Goal: Navigation & Orientation: Find specific page/section

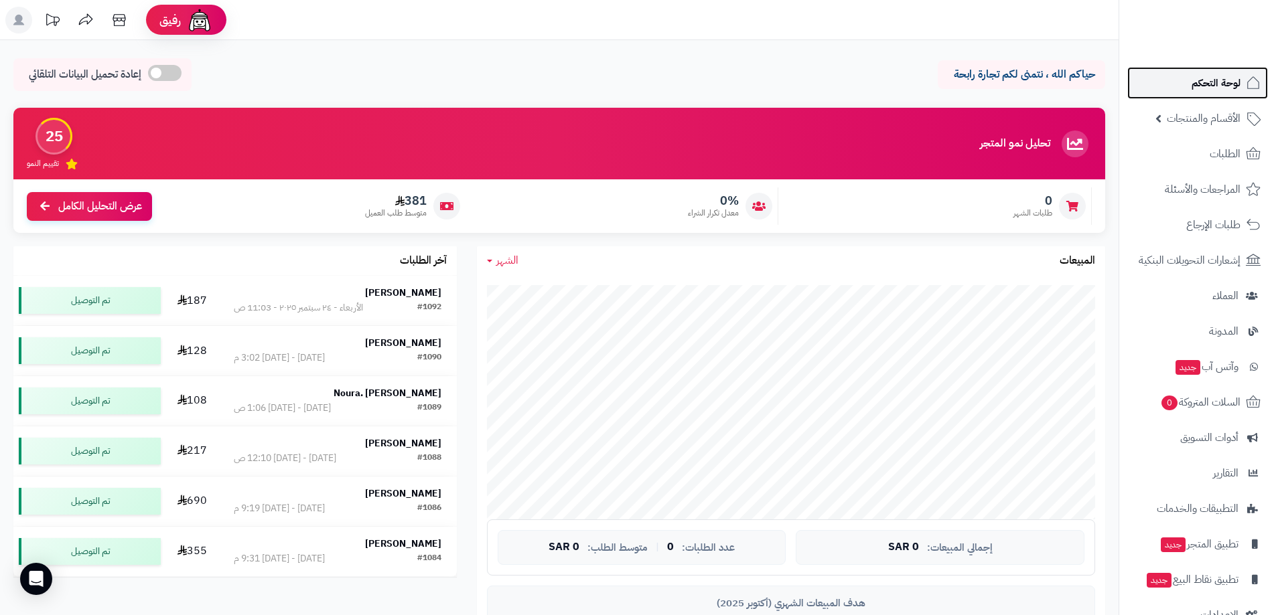
click at [1210, 82] on span "لوحة التحكم" at bounding box center [1215, 83] width 49 height 19
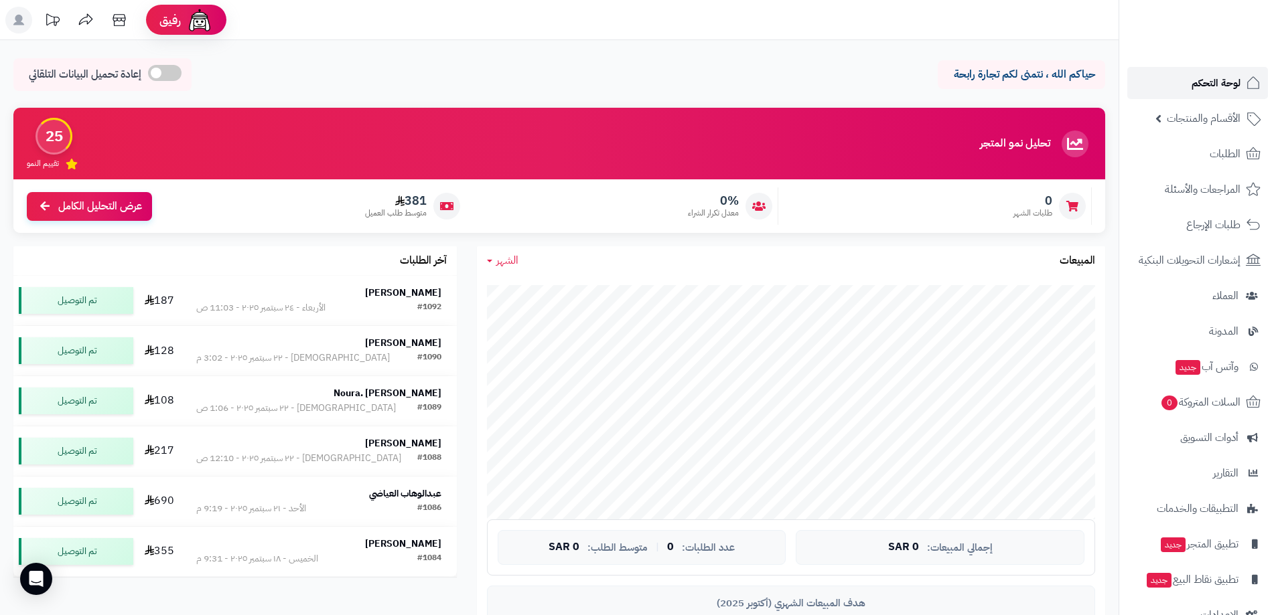
click at [1210, 82] on span "لوحة التحكم" at bounding box center [1215, 83] width 49 height 19
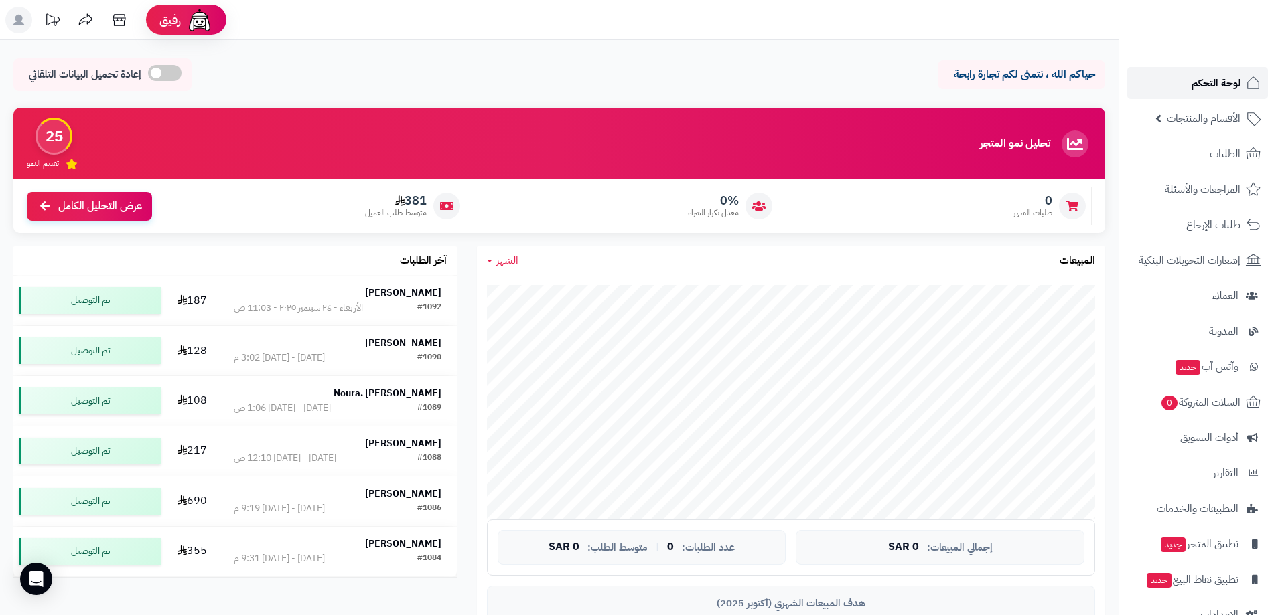
click at [1217, 82] on span "لوحة التحكم" at bounding box center [1215, 83] width 49 height 19
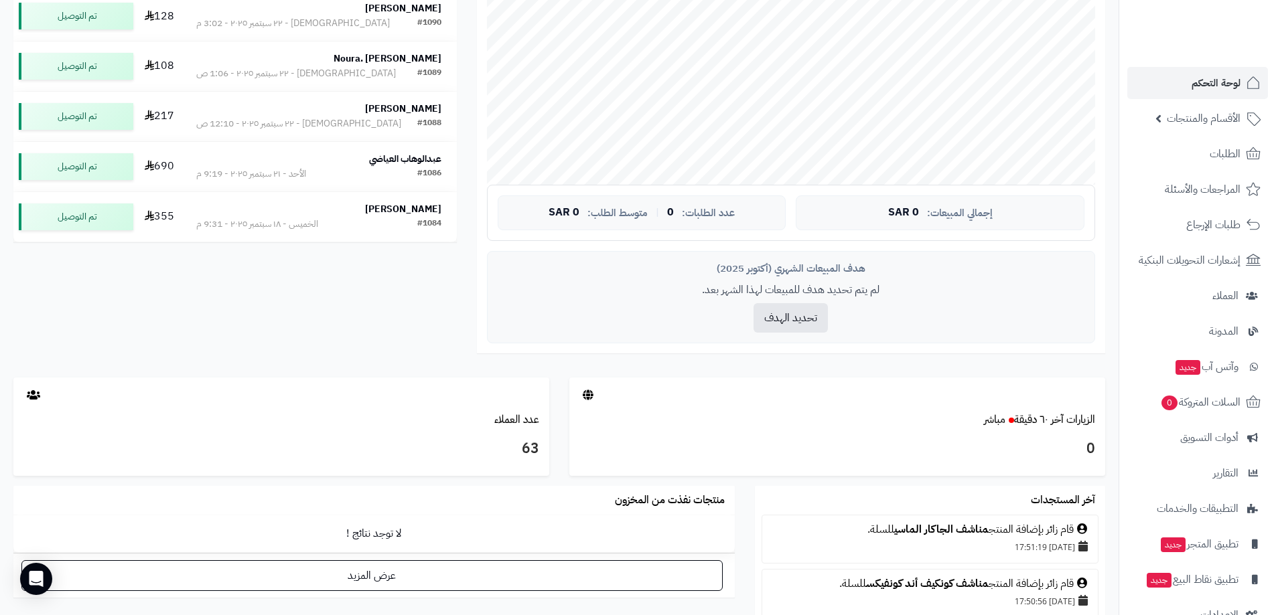
scroll to position [536, 0]
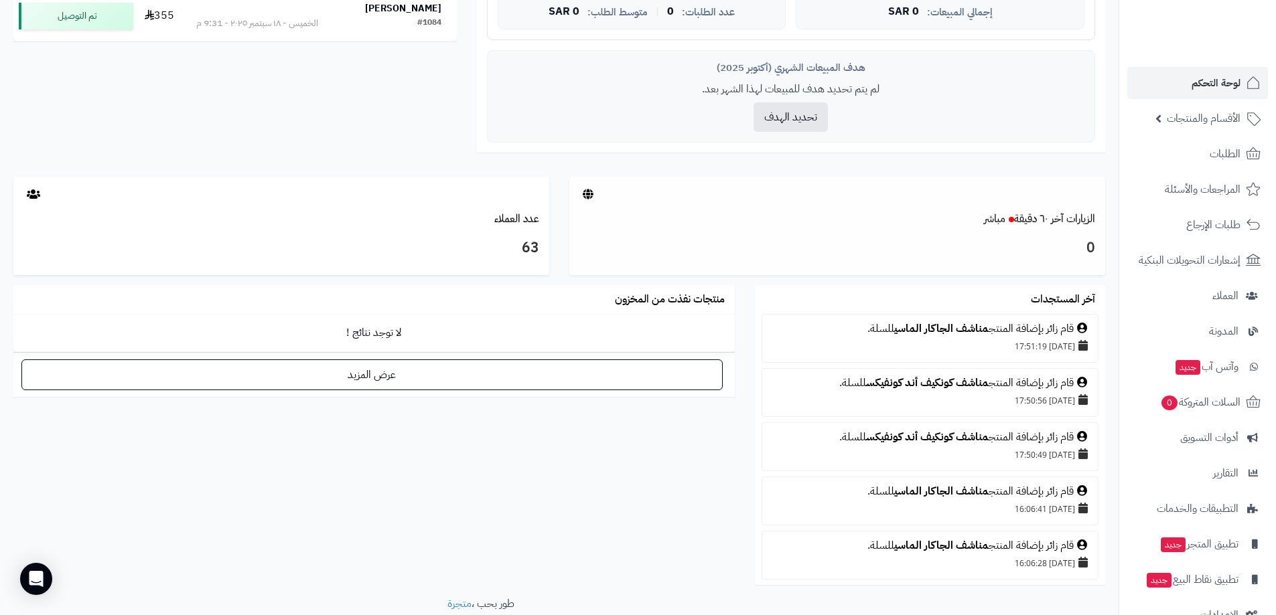
click at [1090, 247] on h3 "0" at bounding box center [837, 248] width 516 height 23
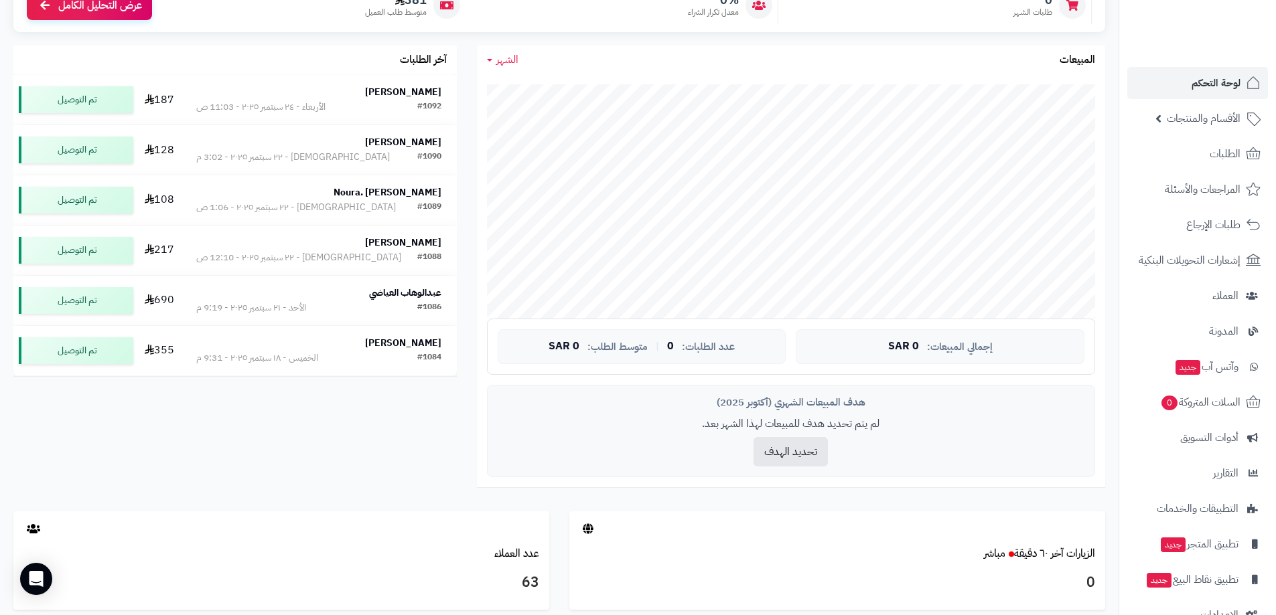
scroll to position [0, 0]
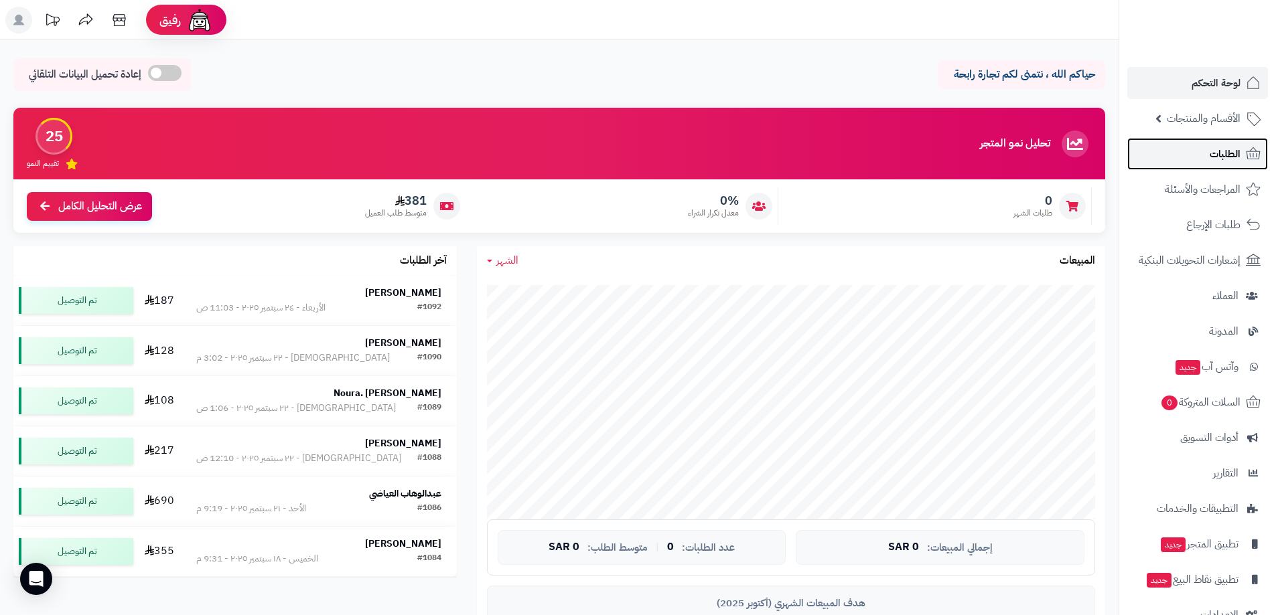
click at [1220, 149] on span "الطلبات" at bounding box center [1224, 154] width 31 height 19
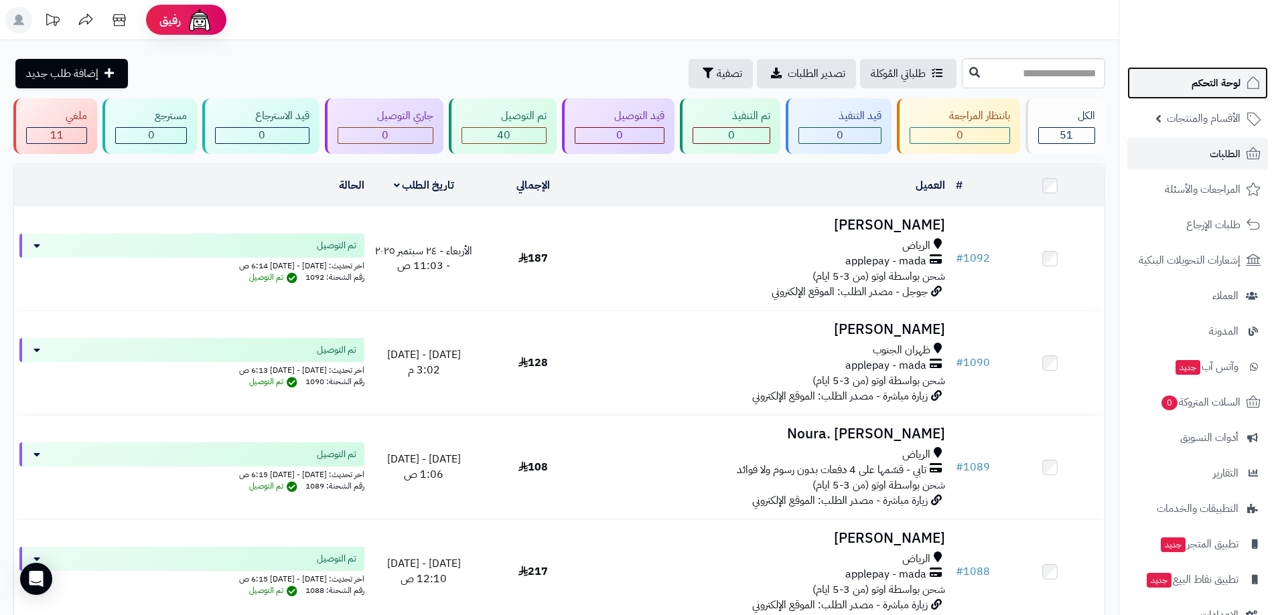
click at [1220, 82] on span "لوحة التحكم" at bounding box center [1215, 83] width 49 height 19
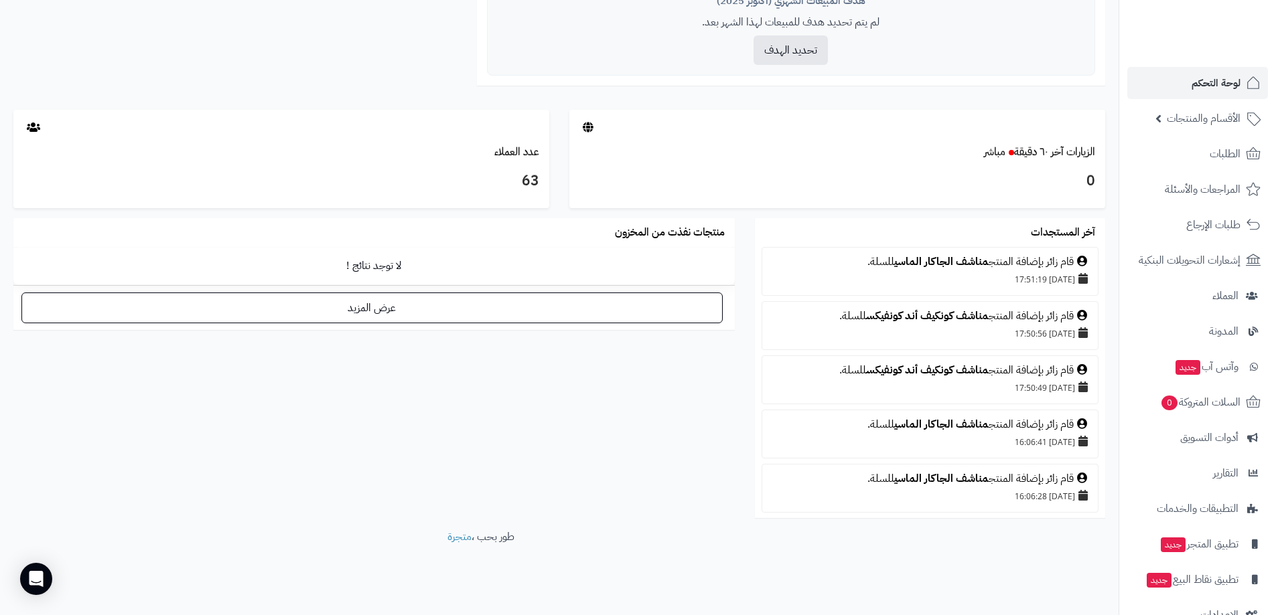
scroll to position [611, 0]
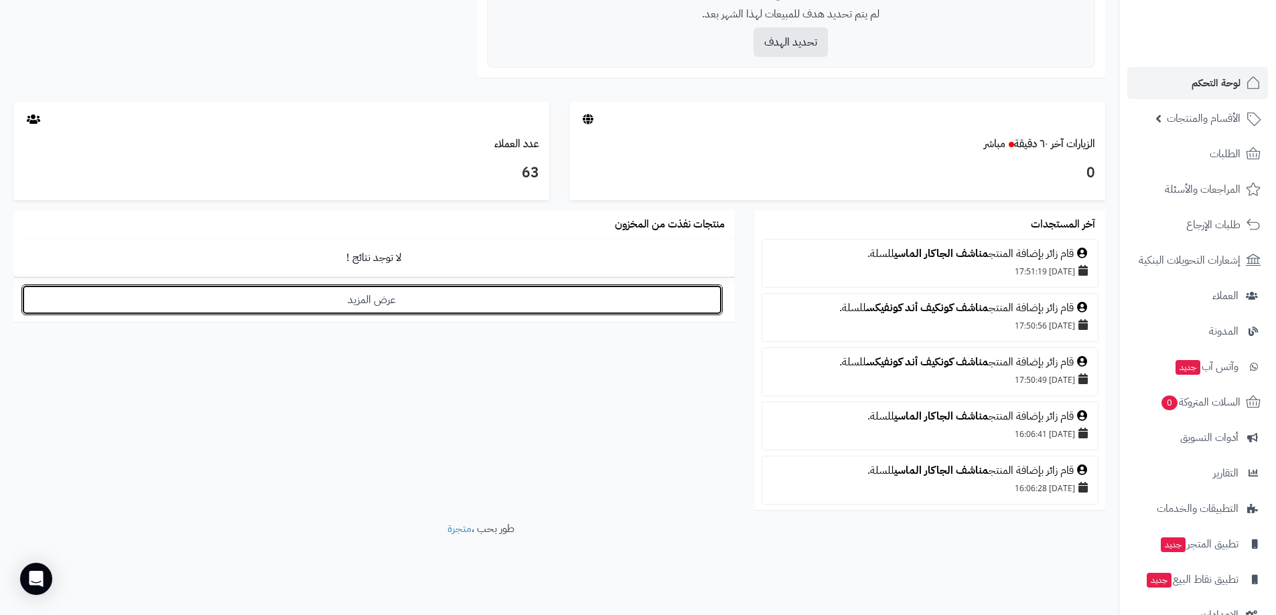
click at [394, 304] on link "عرض المزيد" at bounding box center [371, 300] width 701 height 31
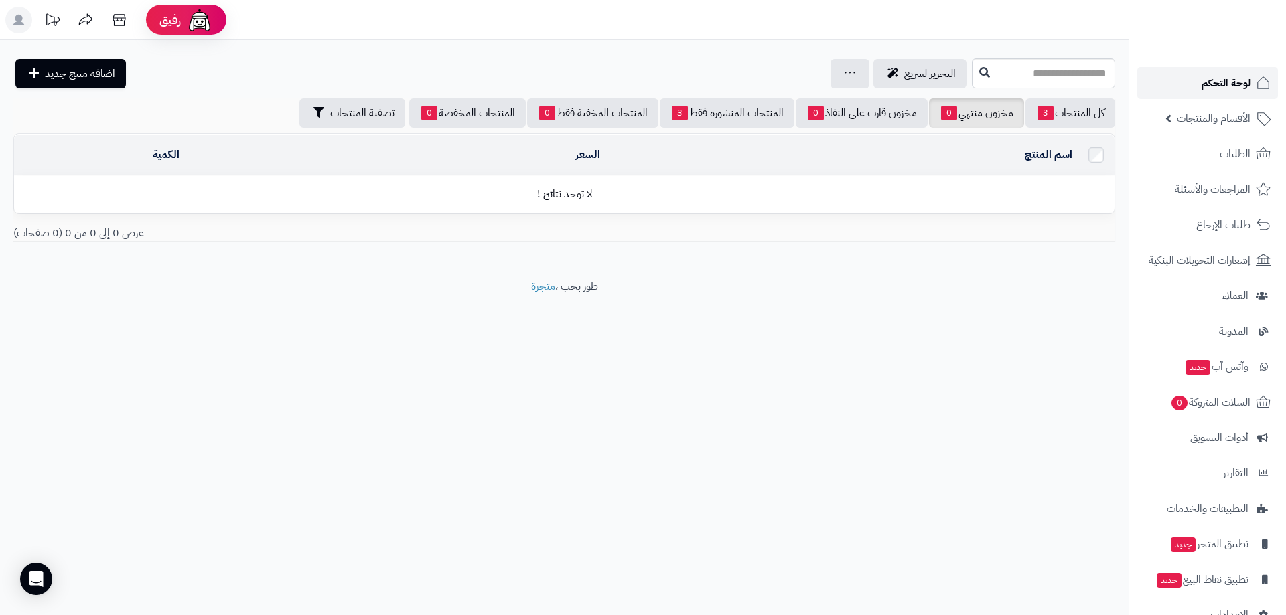
click at [1237, 86] on span "لوحة التحكم" at bounding box center [1225, 83] width 49 height 19
